Goal: Task Accomplishment & Management: Complete application form

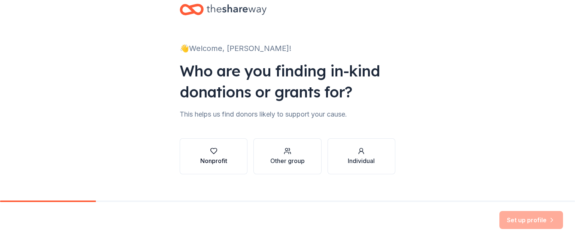
scroll to position [27, 0]
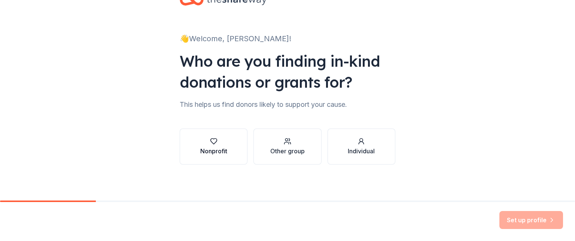
click at [205, 150] on div "Nonprofit" at bounding box center [213, 150] width 27 height 9
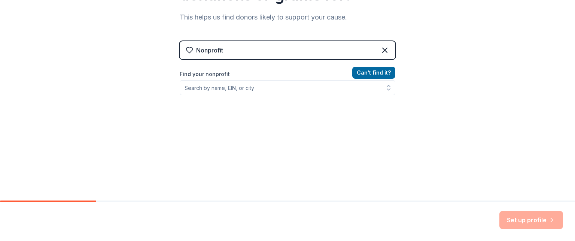
scroll to position [120, 0]
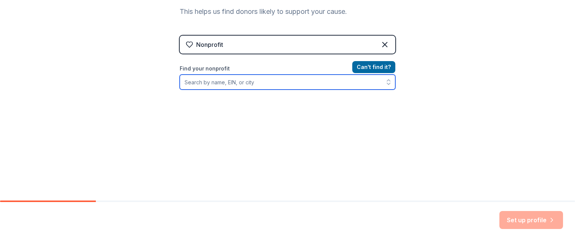
click at [202, 82] on input "Find your nonprofit" at bounding box center [288, 81] width 216 height 15
drag, startPoint x: 227, startPoint y: 81, endPoint x: 159, endPoint y: 83, distance: 68.1
click at [159, 83] on div "👋 Welcome, [PERSON_NAME]! Who are you finding in-kind donations or grants for? …" at bounding box center [287, 40] width 575 height 320
click at [387, 83] on icon "button" at bounding box center [388, 83] width 3 height 1
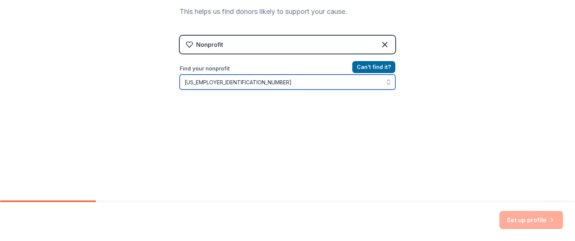
click at [239, 85] on input "[US_EMPLOYER_IDENTIFICATION_NUMBER]" at bounding box center [288, 81] width 216 height 15
type input "320399696"
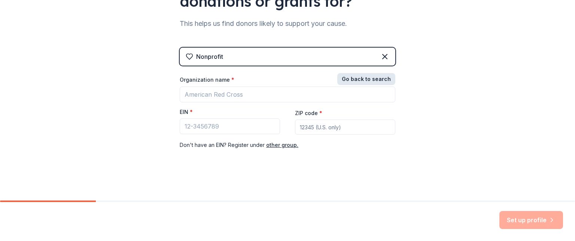
scroll to position [108, 0]
click at [373, 67] on div "Nonprofit Go back to search Organization name * EIN * ZIP code * Don ' t have a…" at bounding box center [288, 106] width 216 height 117
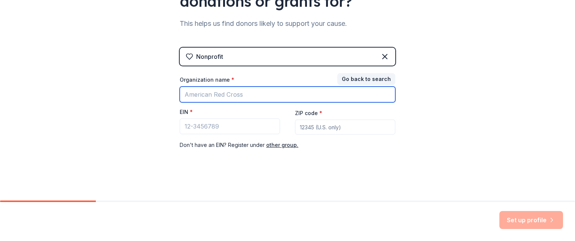
click at [220, 97] on input "Organization name *" at bounding box center [288, 94] width 216 height 16
type input "[GEOGRAPHIC_DATA]"
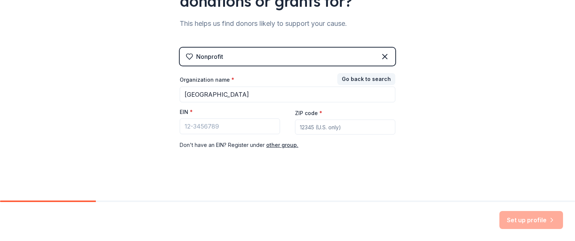
click at [295, 128] on input "ZIP code *" at bounding box center [345, 126] width 100 height 15
type input "19301"
click at [431, 167] on div "👋 Welcome, [PERSON_NAME]! Who are you finding in-kind donations or grants for? …" at bounding box center [287, 46] width 575 height 308
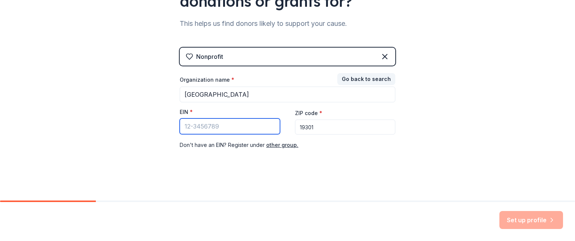
click at [185, 124] on input "EIN *" at bounding box center [230, 126] width 100 height 16
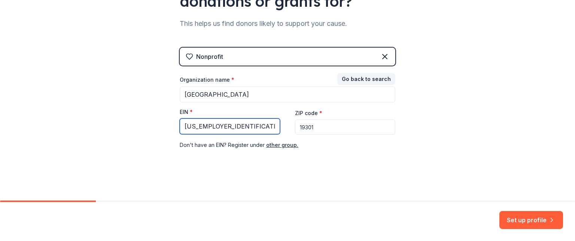
type input "[US_EMPLOYER_IDENTIFICATION_NUMBER]"
click at [306, 156] on div "Nonprofit Go back to search Organization name * [GEOGRAPHIC_DATA] EIN * [US_EMP…" at bounding box center [288, 106] width 216 height 117
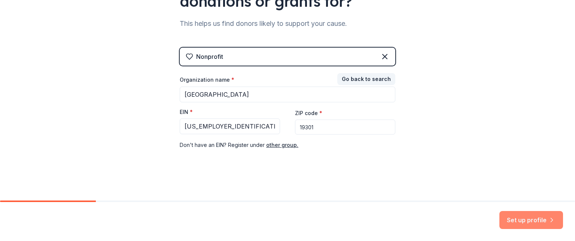
click at [517, 217] on button "Set up profile" at bounding box center [531, 220] width 64 height 18
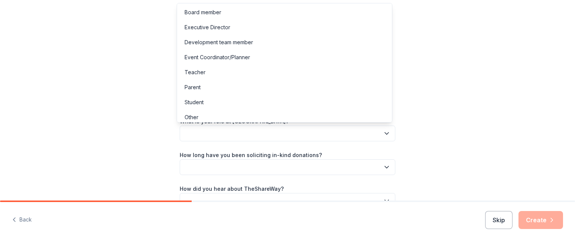
click at [228, 131] on button "button" at bounding box center [288, 133] width 216 height 16
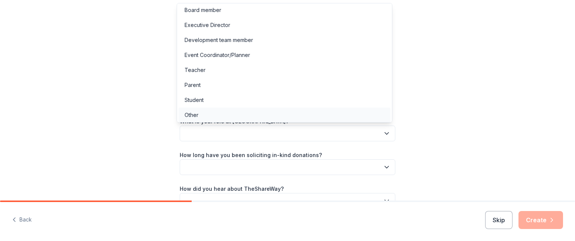
click at [195, 115] on div "Other" at bounding box center [191, 114] width 14 height 9
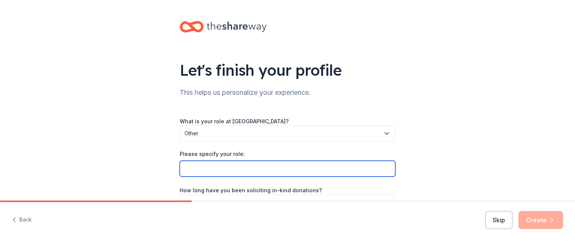
click at [214, 171] on input "Please specify your role:" at bounding box center [288, 169] width 216 height 16
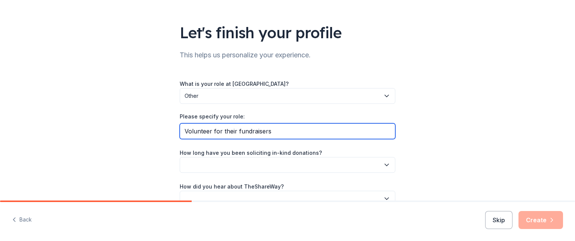
scroll to position [79, 0]
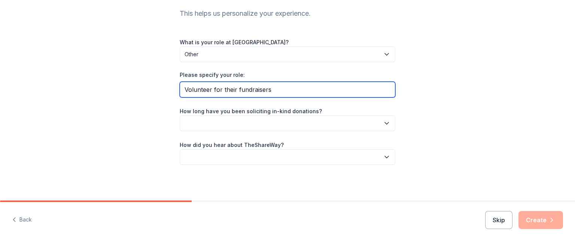
type input "Volunteer for their fundraisers"
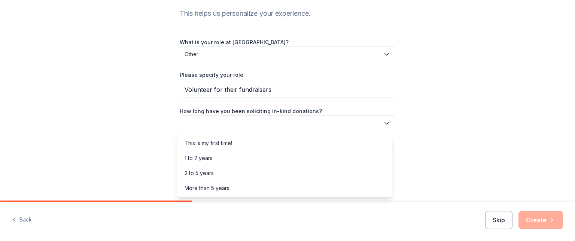
click at [383, 124] on icon "button" at bounding box center [386, 122] width 7 height 7
click at [228, 188] on div "More than 5 years" at bounding box center [206, 187] width 45 height 9
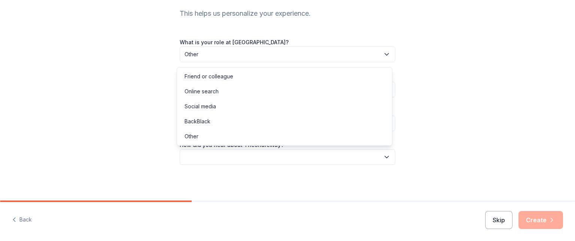
click at [222, 156] on button "button" at bounding box center [288, 157] width 216 height 16
click at [196, 89] on div "Online search" at bounding box center [201, 91] width 34 height 9
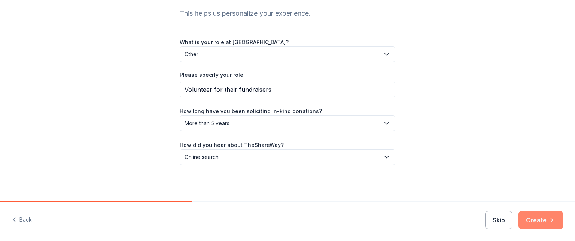
click at [534, 217] on button "Create" at bounding box center [540, 220] width 45 height 18
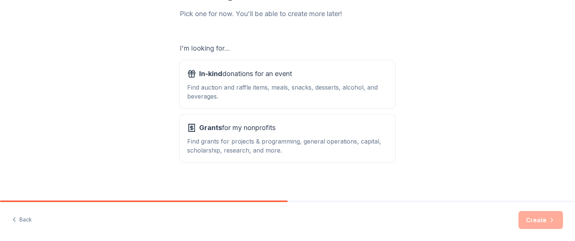
scroll to position [102, 0]
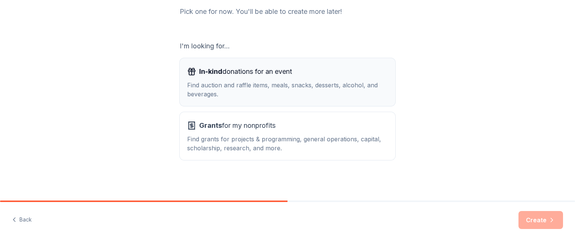
click at [239, 86] on div "Find auction and raffle items, meals, snacks, desserts, alcohol, and beverages." at bounding box center [287, 89] width 201 height 18
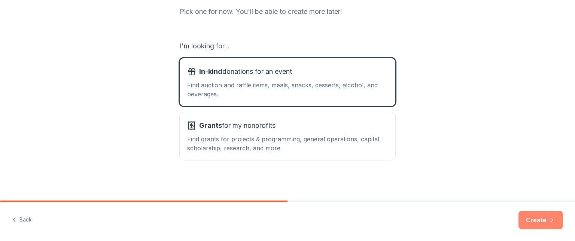
click at [535, 221] on button "Create" at bounding box center [540, 220] width 45 height 18
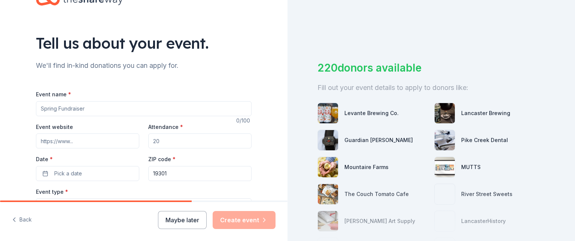
scroll to position [112, 0]
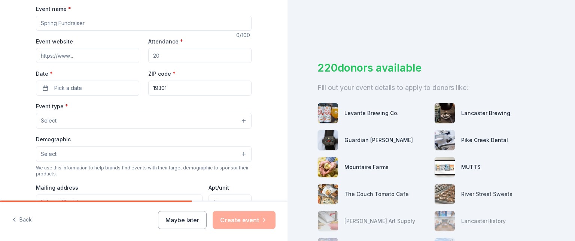
click at [90, 23] on input "Event name *" at bounding box center [144, 23] width 216 height 15
type input "57th Annual Dinner Dance"
click at [84, 57] on input "Event website" at bounding box center [87, 55] width 103 height 15
paste input "[GEOGRAPHIC_DATA]"
click at [86, 62] on input "[GEOGRAPHIC_DATA]" at bounding box center [87, 55] width 103 height 15
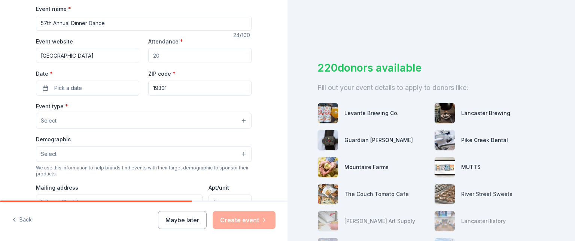
type input "[GEOGRAPHIC_DATA]"
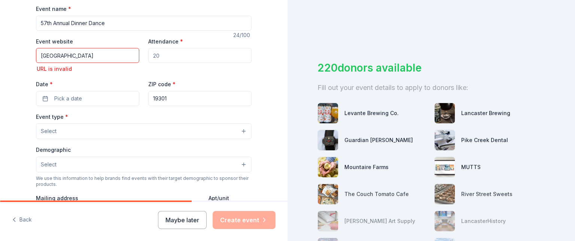
click at [166, 56] on input "Attendance *" at bounding box center [199, 55] width 103 height 15
type input "120"
click at [82, 98] on button "Pick a date" at bounding box center [87, 98] width 103 height 15
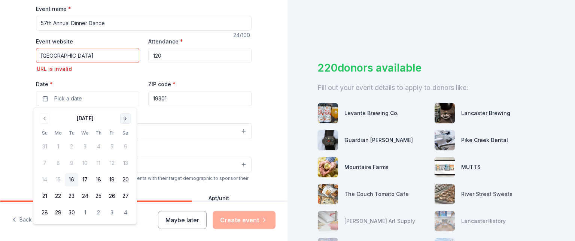
click at [125, 118] on button "Go to next month" at bounding box center [125, 118] width 10 height 10
click at [126, 118] on button "Go to next month" at bounding box center [125, 118] width 10 height 10
click at [114, 194] on button "21" at bounding box center [111, 195] width 13 height 13
click at [149, 132] on button "Select" at bounding box center [144, 131] width 216 height 16
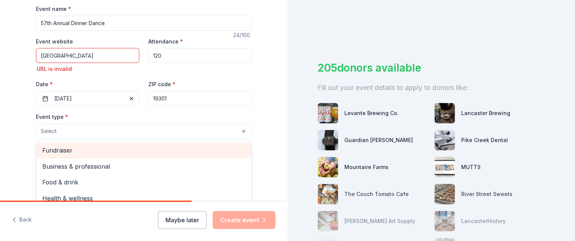
click at [70, 152] on span "Fundraiser" at bounding box center [143, 150] width 203 height 10
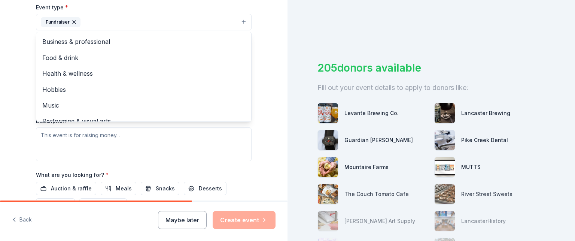
scroll to position [262, 0]
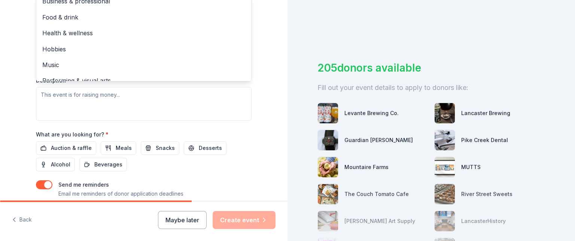
click at [56, 95] on div "Event type * Fundraiser Business & professional Food & drink Health & wellness …" at bounding box center [144, 41] width 216 height 158
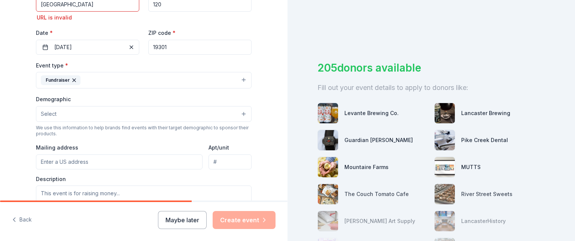
scroll to position [181, 0]
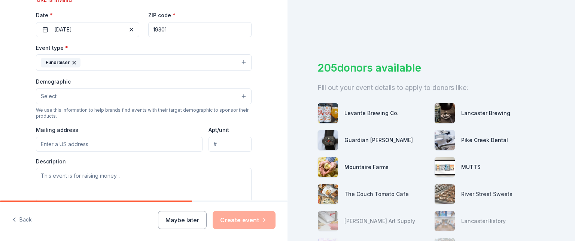
click at [80, 98] on button "Select" at bounding box center [144, 96] width 216 height 16
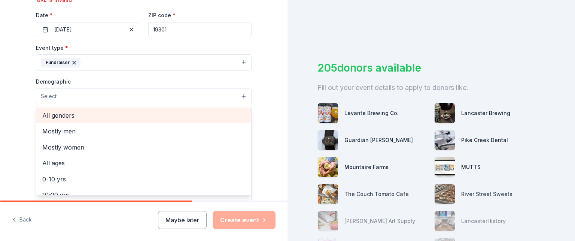
click at [65, 116] on span "All genders" at bounding box center [143, 115] width 203 height 10
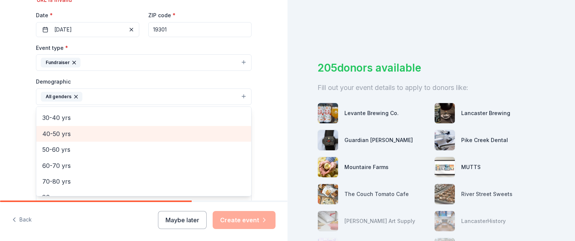
scroll to position [104, 0]
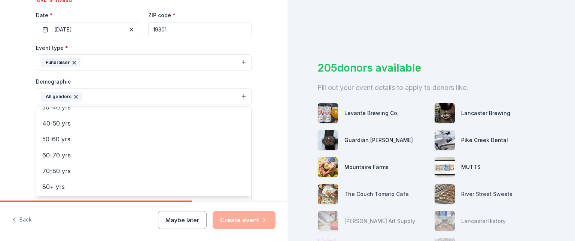
click at [108, 94] on button "All genders" at bounding box center [144, 96] width 216 height 16
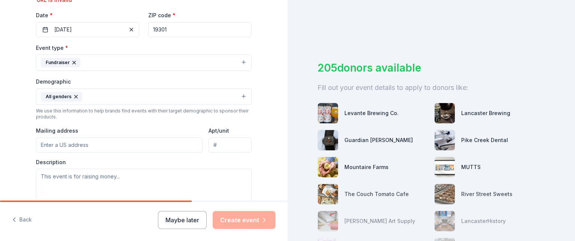
click at [82, 144] on input "Mailing address" at bounding box center [119, 144] width 167 height 15
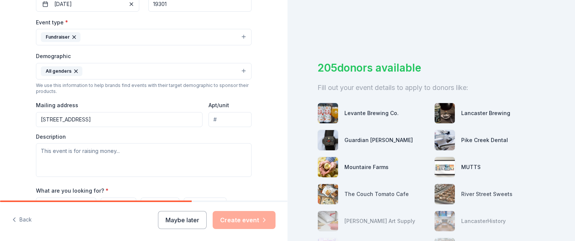
scroll to position [219, 0]
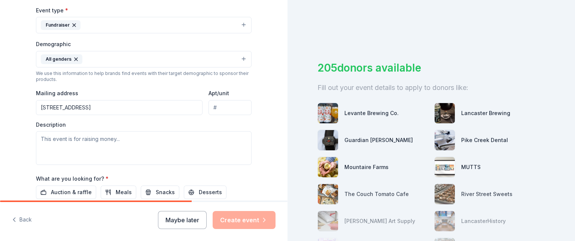
click at [101, 106] on input "[STREET_ADDRESS]" at bounding box center [119, 107] width 167 height 15
type input "[STREET_ADDRESS]"
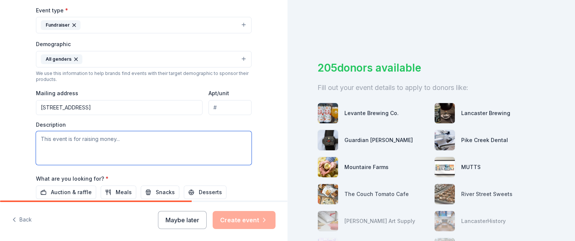
click at [74, 140] on textarea at bounding box center [144, 148] width 216 height 34
click at [120, 139] on textarea at bounding box center [144, 148] width 216 height 34
paste textarea "The proceeds from this important fundraiser will be utilized by [GEOGRAPHIC_DAT…"
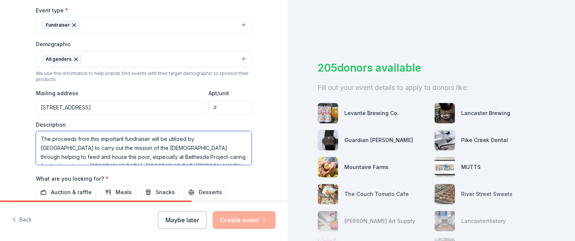
scroll to position [31, 0]
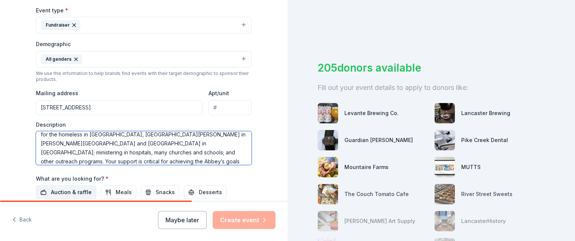
type textarea "The proceeds from this important fundraiser will be utilized by [GEOGRAPHIC_DAT…"
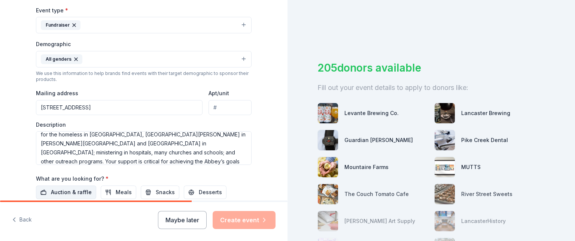
click at [54, 191] on span "Auction & raffle" at bounding box center [71, 191] width 41 height 9
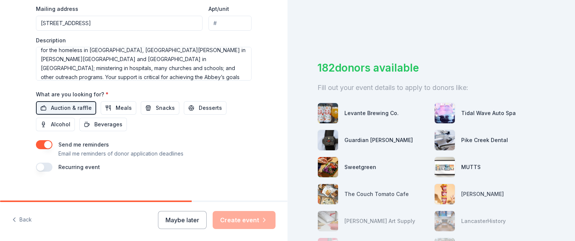
scroll to position [309, 0]
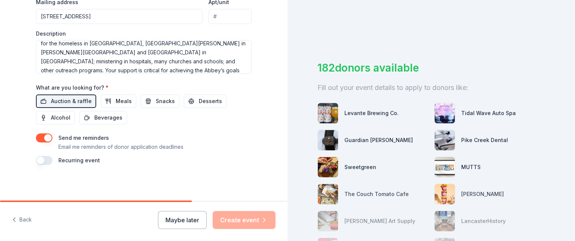
click at [39, 161] on button "button" at bounding box center [44, 160] width 16 height 9
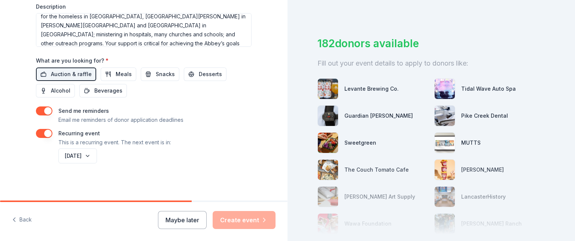
scroll to position [37, 0]
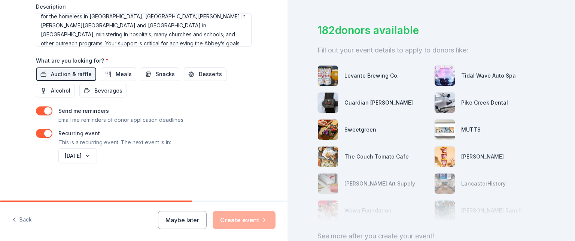
click at [242, 219] on div "Maybe later Create event" at bounding box center [216, 220] width 117 height 18
click at [242, 220] on div "Maybe later Create event" at bounding box center [216, 220] width 117 height 18
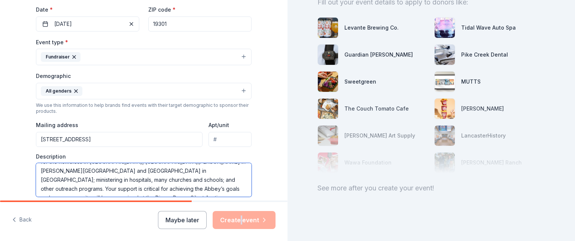
scroll to position [92, 0]
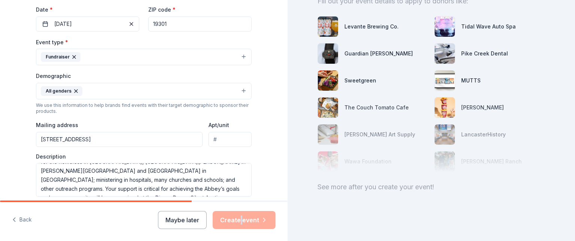
click at [357, 183] on div "See more after you create your event!" at bounding box center [430, 187] width 227 height 12
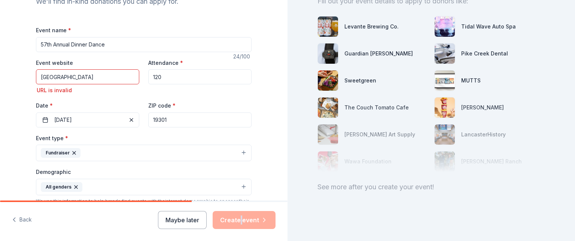
scroll to position [74, 0]
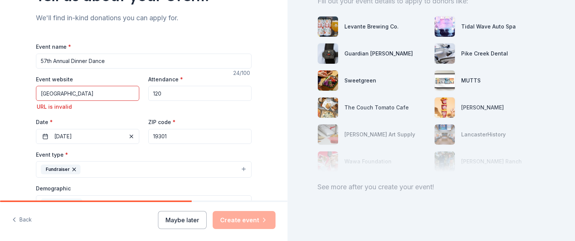
click at [80, 93] on input "[GEOGRAPHIC_DATA]" at bounding box center [87, 93] width 103 height 15
drag, startPoint x: 85, startPoint y: 92, endPoint x: 22, endPoint y: 98, distance: 63.1
click at [24, 99] on div "Tell us about your event. We'll find in-kind donations you can apply for. Event…" at bounding box center [143, 194] width 239 height 537
paste input "[URL][DOMAIN_NAME]"
type input "[URL][DOMAIN_NAME]"
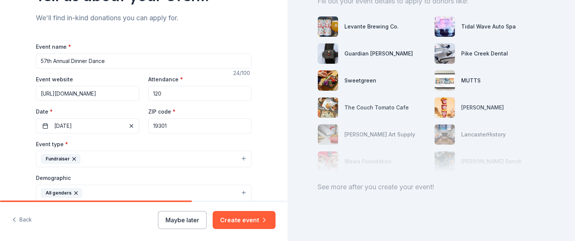
click at [39, 60] on input "57th Annual Dinner Dance" at bounding box center [144, 61] width 216 height 15
click at [162, 61] on input "Daylesford Abbey's 57th Annual Dinner Dance" at bounding box center [144, 61] width 216 height 15
click at [134, 62] on input "Daylesford Abbey's 57th Annual Dinner Dance & Auction" at bounding box center [144, 61] width 216 height 15
click at [152, 61] on input "Daylesford Abbey's 57th Annual Dinner Dance & Auction" at bounding box center [144, 61] width 216 height 15
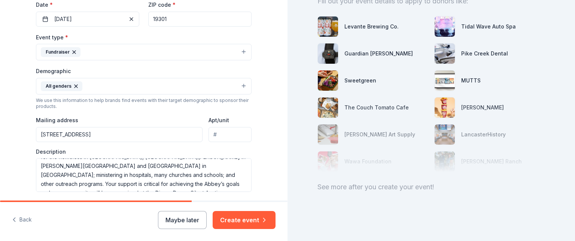
scroll to position [224, 0]
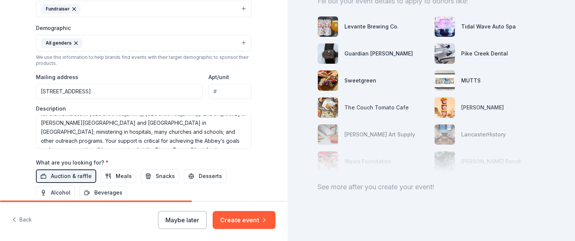
type input "Daylesford Abbey's 57th Annual Dinner Dance Gala & Auction"
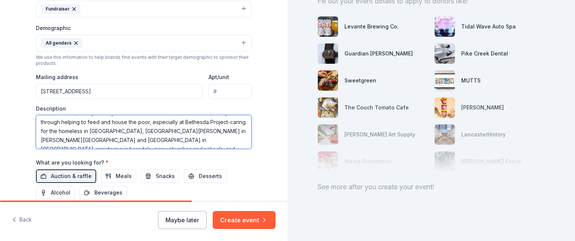
scroll to position [36, 0]
click at [202, 140] on textarea "The proceeds from this important fundraiser will be utilized by [GEOGRAPHIC_DAT…" at bounding box center [144, 132] width 216 height 34
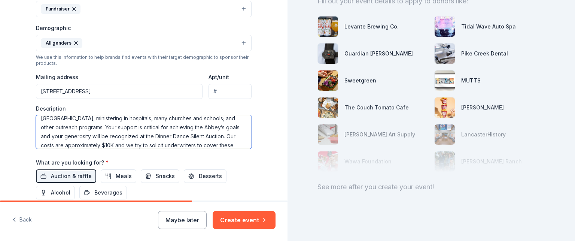
click at [58, 145] on textarea "The proceeds from this important fundraiser will be utilized by [GEOGRAPHIC_DAT…" at bounding box center [144, 132] width 216 height 34
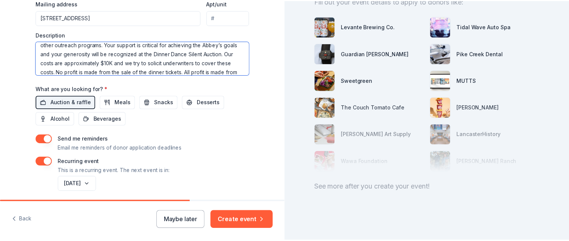
scroll to position [299, 0]
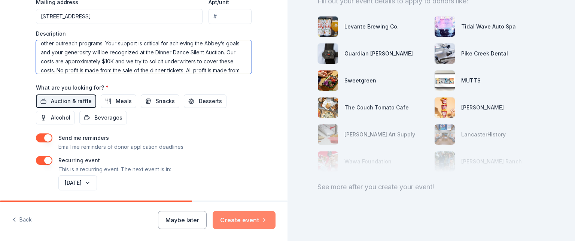
type textarea "The proceeds from this important fundraiser will be utilized by [GEOGRAPHIC_DAT…"
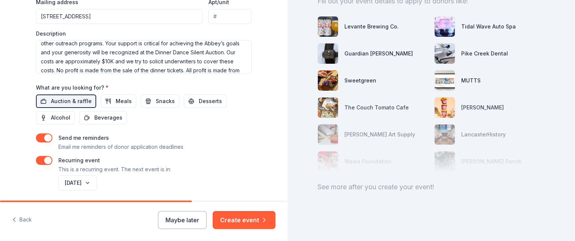
drag, startPoint x: 239, startPoint y: 218, endPoint x: 242, endPoint y: 215, distance: 4.0
click at [241, 217] on button "Create event" at bounding box center [244, 220] width 63 height 18
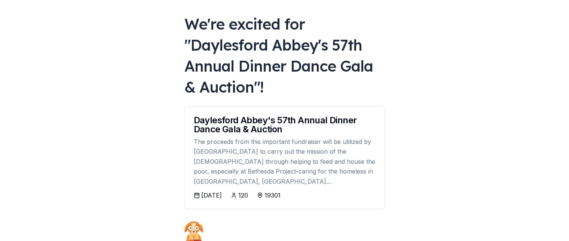
scroll to position [75, 0]
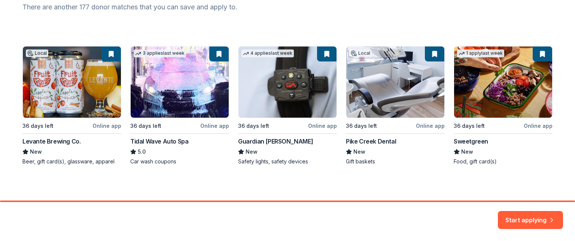
scroll to position [107, 0]
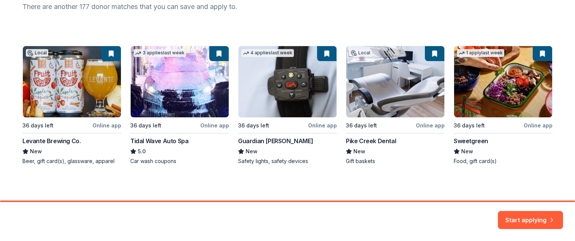
click at [483, 87] on div "Local 36 days left Online app Levante Brewing Co. New Beer, gift card(s), glass…" at bounding box center [287, 105] width 530 height 119
click at [183, 94] on div "Local 36 days left Online app Levante Brewing Co. New Beer, gift card(s), glass…" at bounding box center [287, 105] width 530 height 119
click at [511, 215] on button "Start applying" at bounding box center [530, 215] width 65 height 18
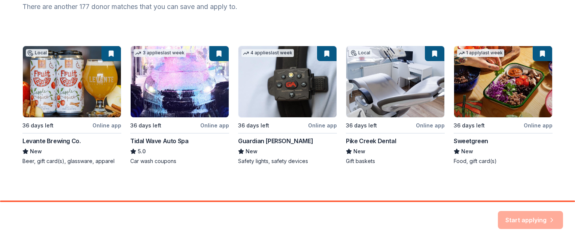
click at [524, 220] on div "Start applying" at bounding box center [530, 220] width 65 height 18
click at [486, 177] on div "Here are your top matches. They're saved to help you start applying right away.…" at bounding box center [287, 46] width 554 height 307
click at [543, 216] on div "Start applying" at bounding box center [530, 220] width 65 height 18
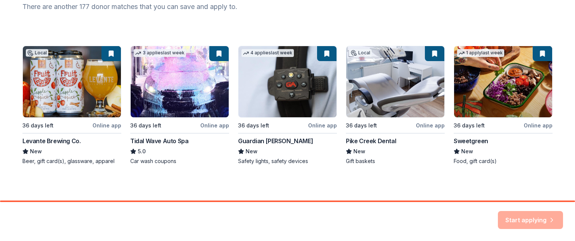
click at [146, 161] on div "Local 36 days left Online app Levante Brewing Co. New Beer, gift card(s), glass…" at bounding box center [287, 105] width 530 height 119
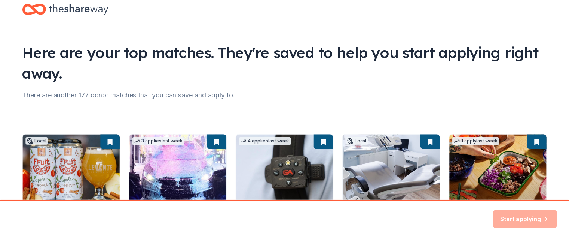
scroll to position [0, 0]
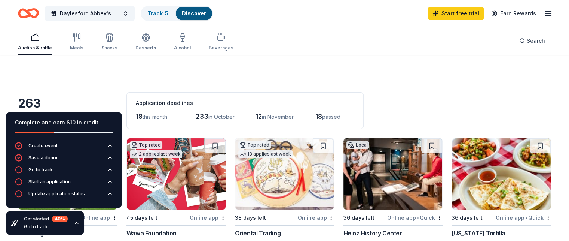
scroll to position [75, 0]
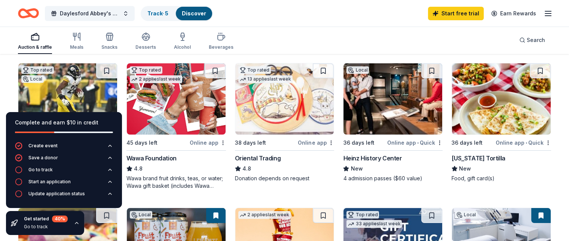
click at [297, 35] on div "Auction & raffle Meals Snacks Desserts Alcohol Beverages Search" at bounding box center [284, 40] width 533 height 28
click at [304, 10] on div "Daylesford [PERSON_NAME]'s 57th Annual Dinner Dance Gala & Auction Track · 5 Di…" at bounding box center [284, 13] width 533 height 18
click at [75, 224] on icon "button" at bounding box center [77, 223] width 6 height 6
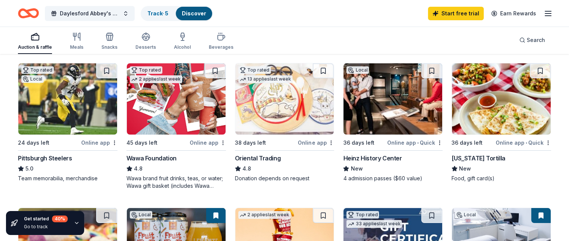
click at [171, 179] on div "Wawa brand fruit drinks, teas, or water; Wawa gift basket (includes Wawa produc…" at bounding box center [176, 181] width 100 height 15
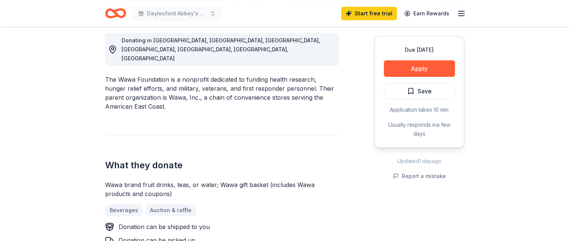
scroll to position [262, 0]
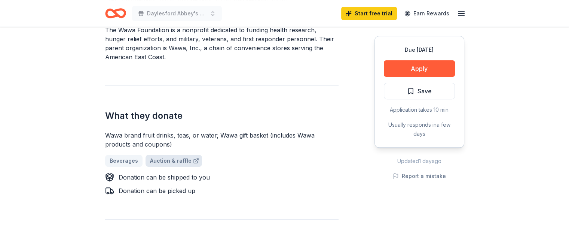
click at [174, 155] on link "Auction & raffle" at bounding box center [174, 161] width 56 height 12
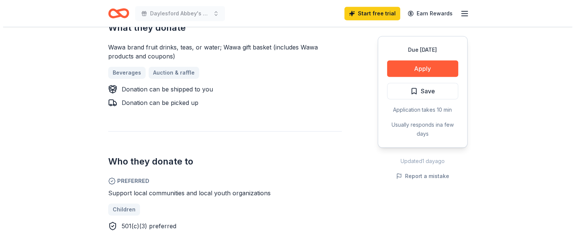
scroll to position [299, 0]
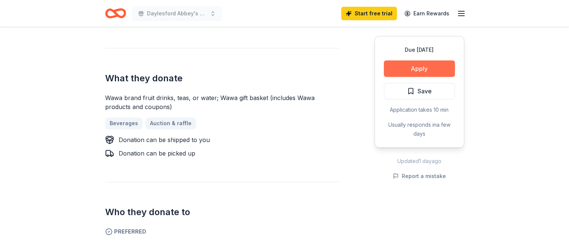
click at [419, 67] on button "Apply" at bounding box center [419, 68] width 71 height 16
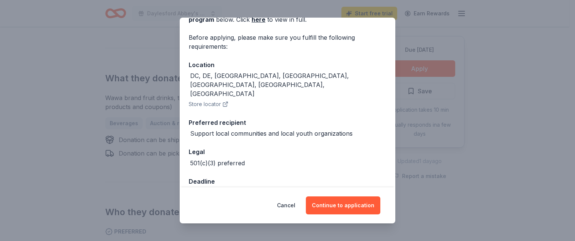
scroll to position [49, 0]
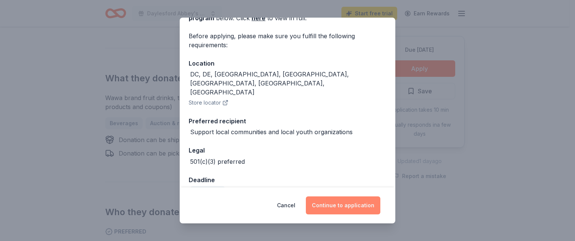
click at [347, 205] on button "Continue to application" at bounding box center [343, 205] width 74 height 18
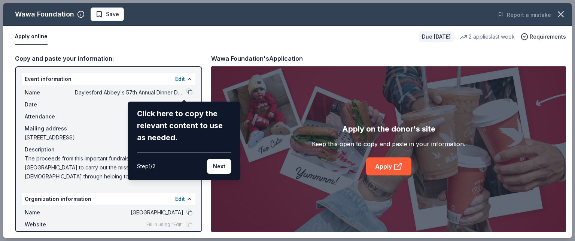
click at [276, 126] on div "Wawa Foundation Save Report a mistake Apply online Due in 45 days 2 applies las…" at bounding box center [287, 120] width 569 height 235
click at [214, 166] on button "Next" at bounding box center [219, 166] width 24 height 15
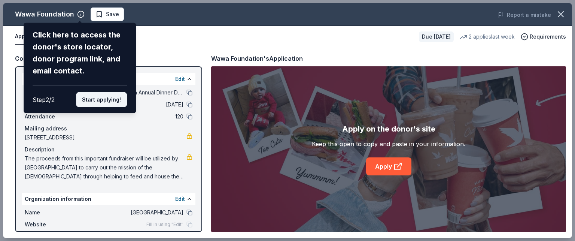
click at [89, 102] on button "Start applying!" at bounding box center [101, 99] width 51 height 15
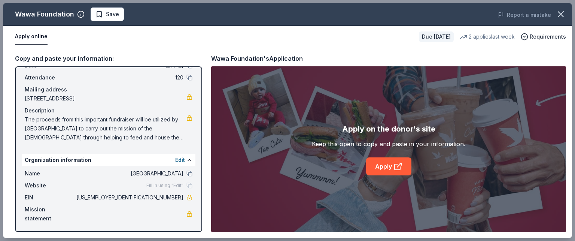
scroll to position [39, 0]
click at [387, 171] on link "Apply" at bounding box center [388, 166] width 45 height 18
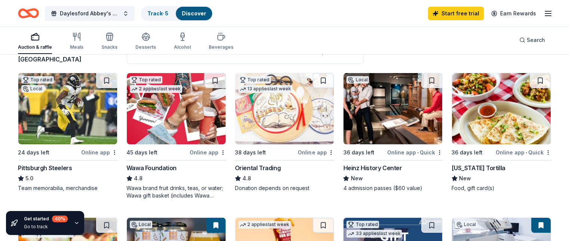
scroll to position [112, 0]
